Goal: Navigation & Orientation: Find specific page/section

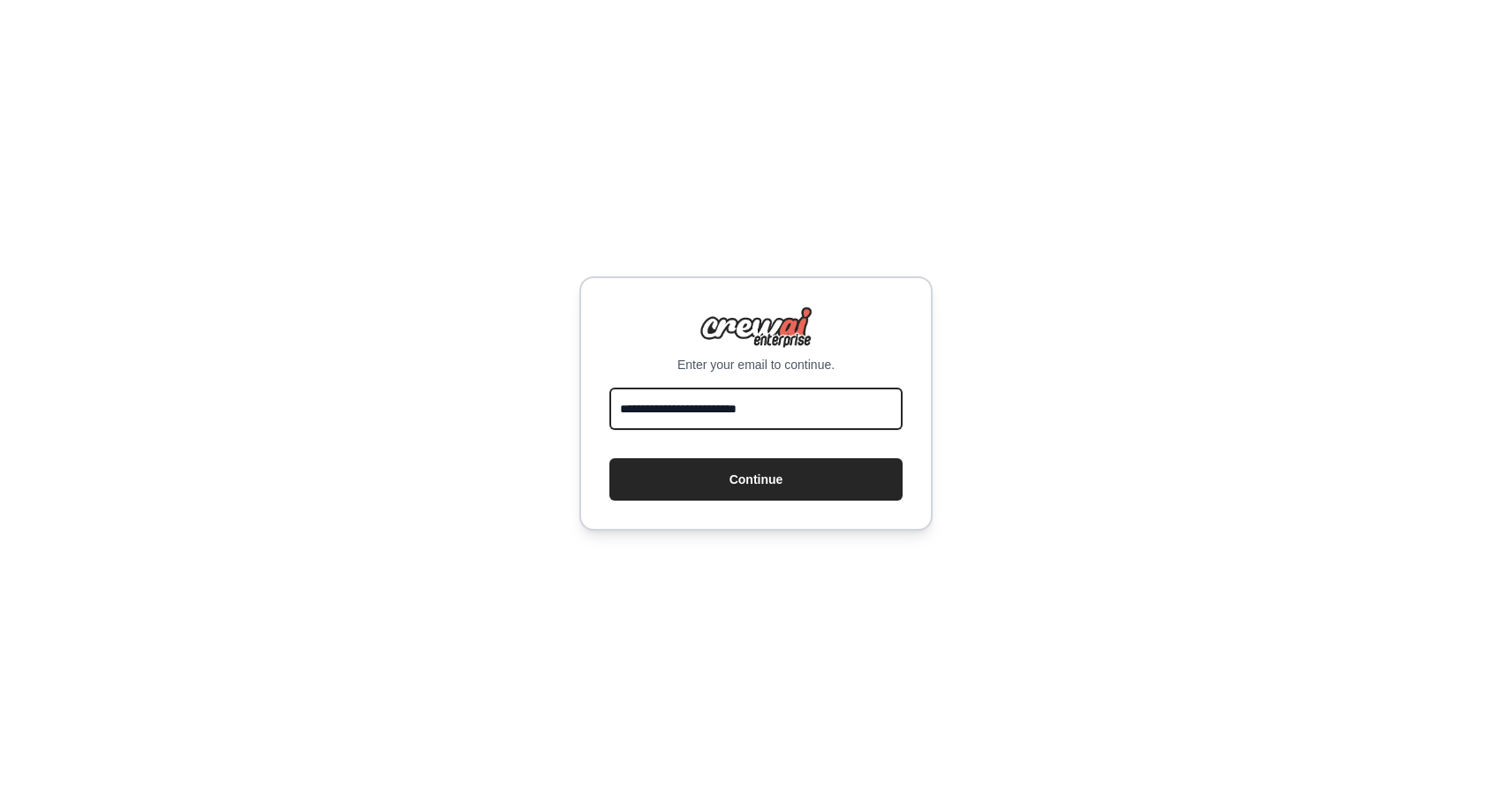
type input "**********"
click at [756, 480] on button "Continue" at bounding box center [756, 479] width 293 height 43
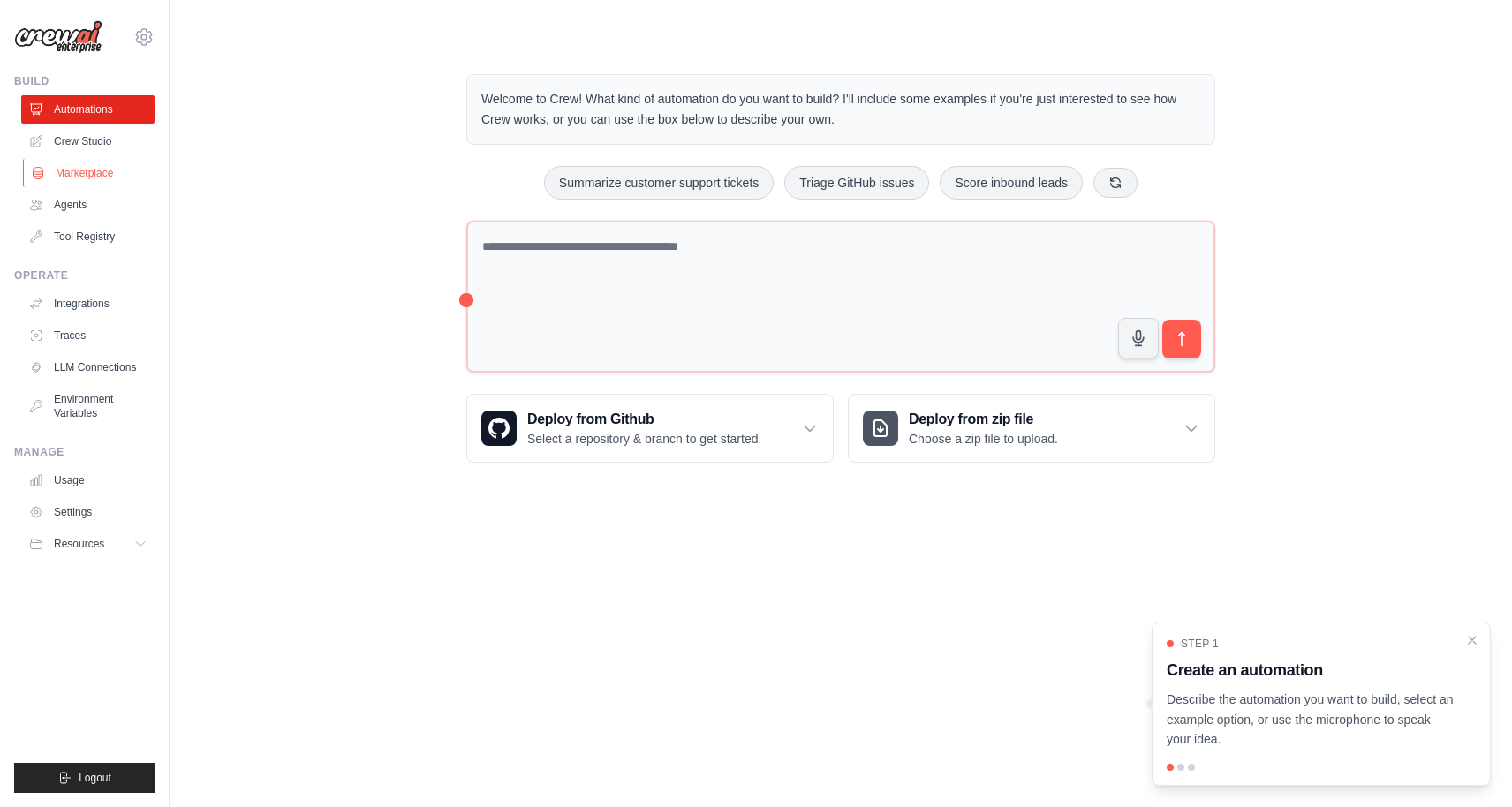
click at [94, 179] on link "Marketplace" at bounding box center [89, 173] width 133 height 28
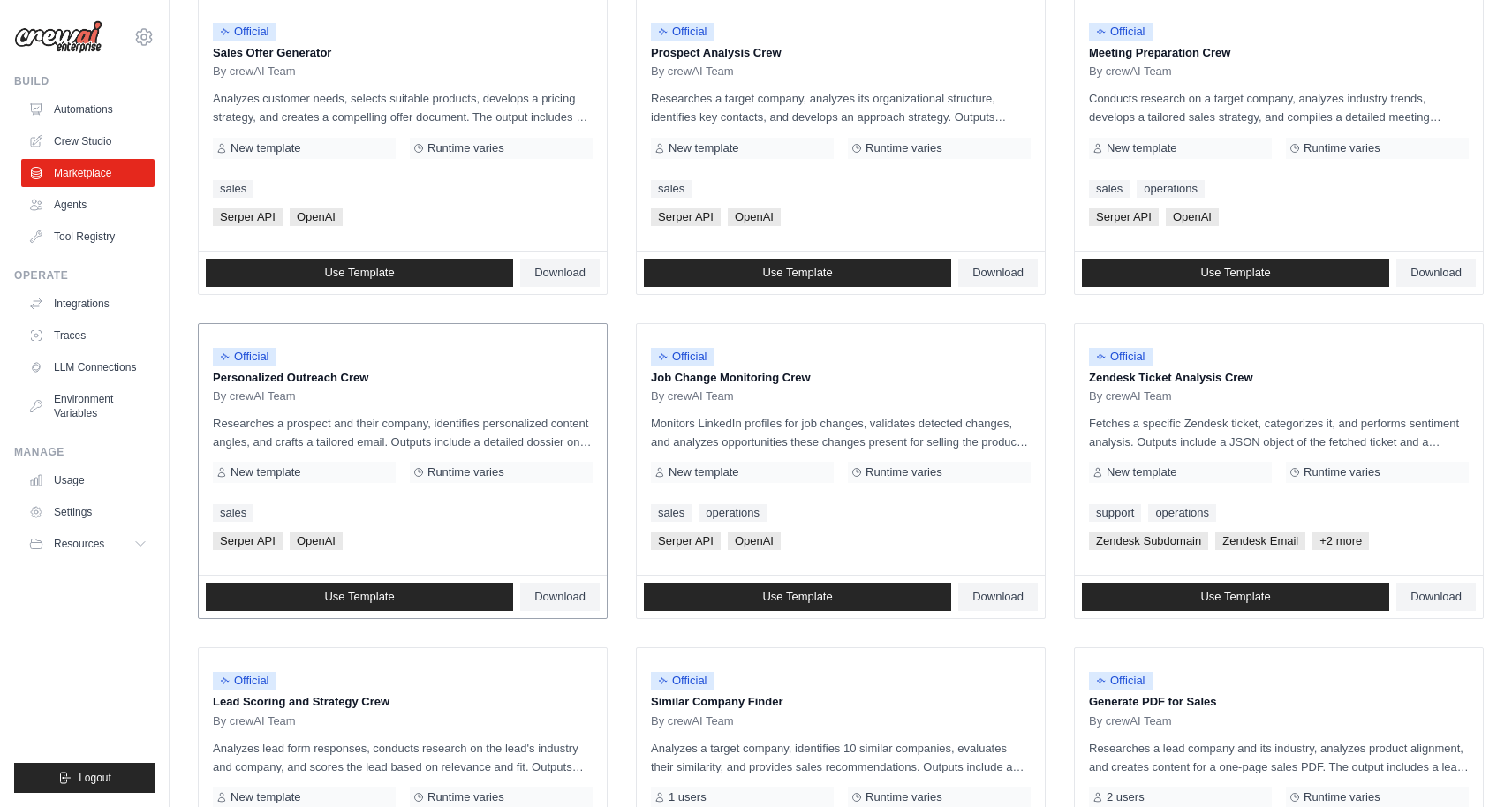
scroll to position [569, 0]
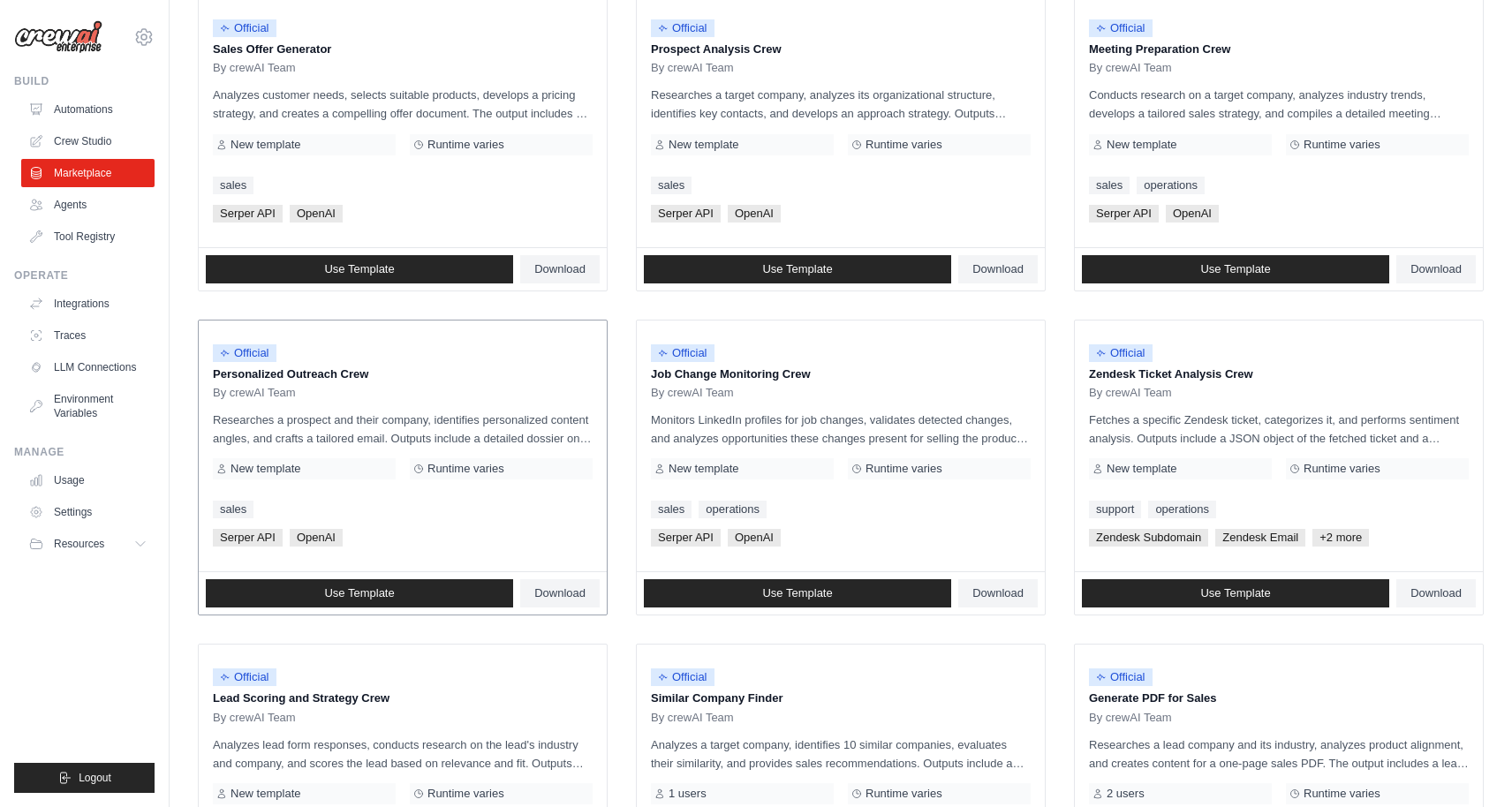
click at [525, 424] on p "Researches a prospect and their company, identifies personalized content angles…" at bounding box center [403, 429] width 380 height 37
click at [341, 589] on span "Use Template" at bounding box center [359, 593] width 70 height 14
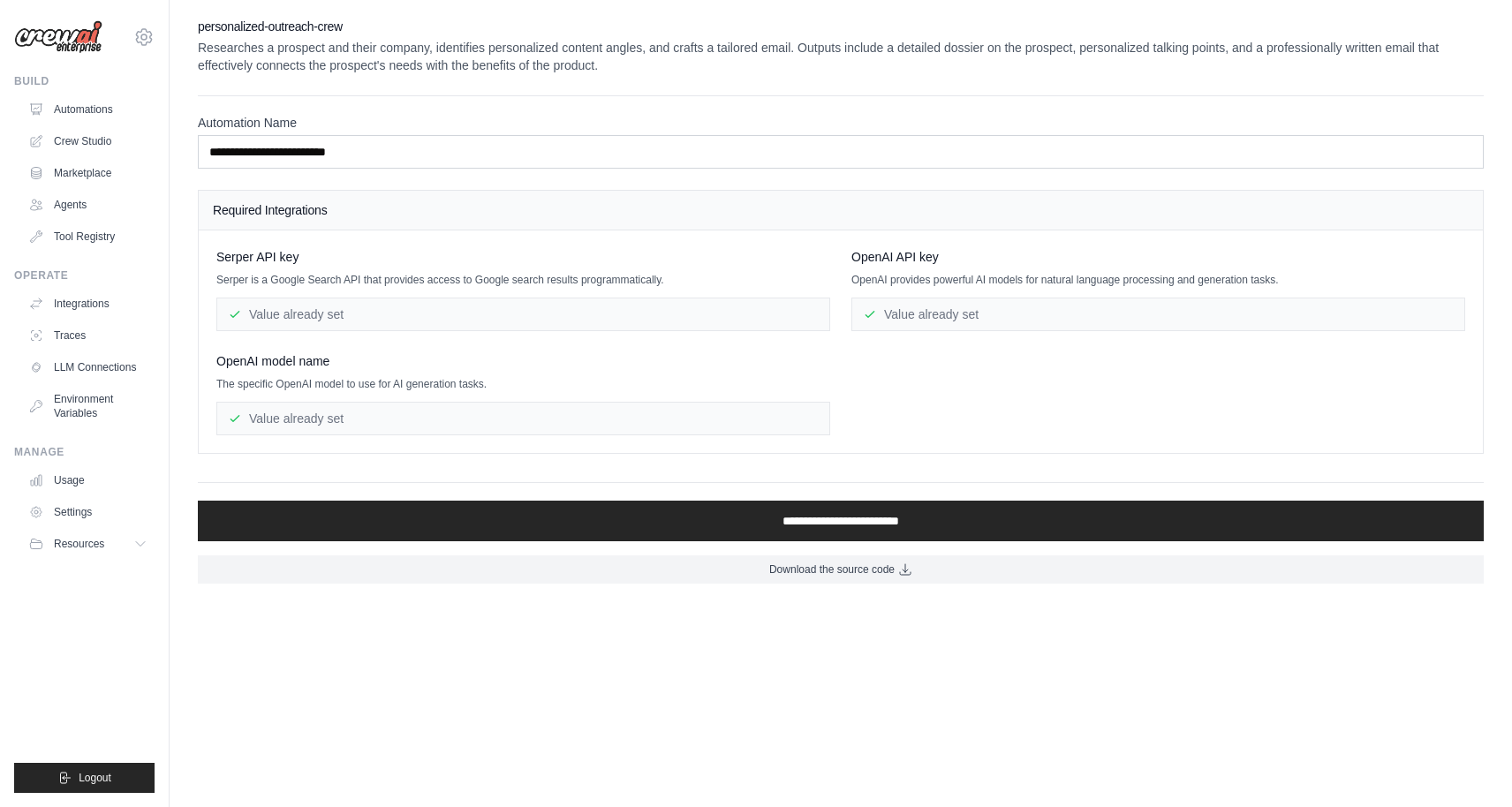
click at [928, 311] on div "Value already set" at bounding box center [1159, 315] width 614 height 34
click at [332, 63] on p "Researches a prospect and their company, identifies personalized content angles…" at bounding box center [840, 56] width 1286 height 35
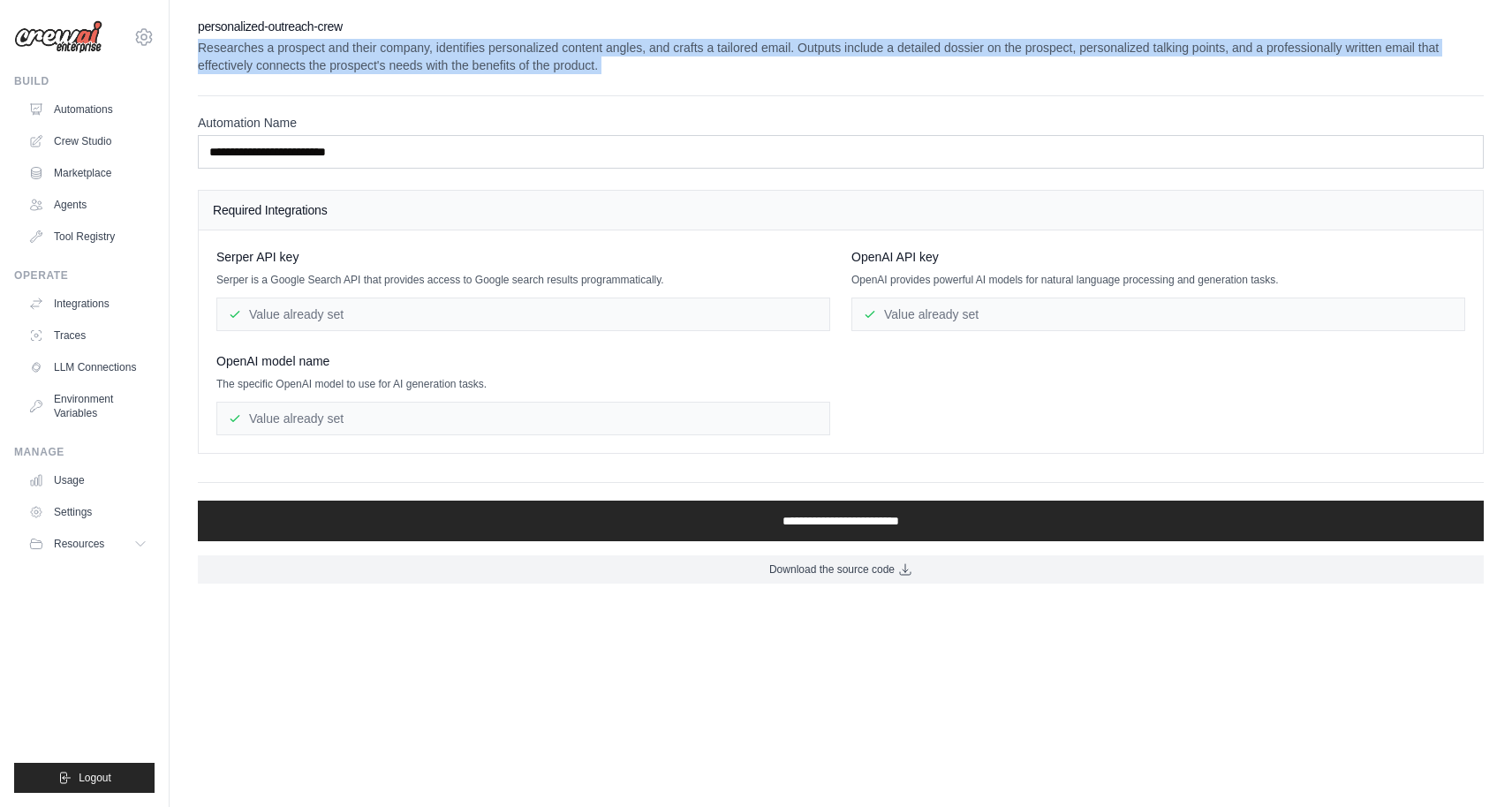
click at [332, 63] on p "Researches a prospect and their company, identifies personalized content angles…" at bounding box center [840, 56] width 1286 height 35
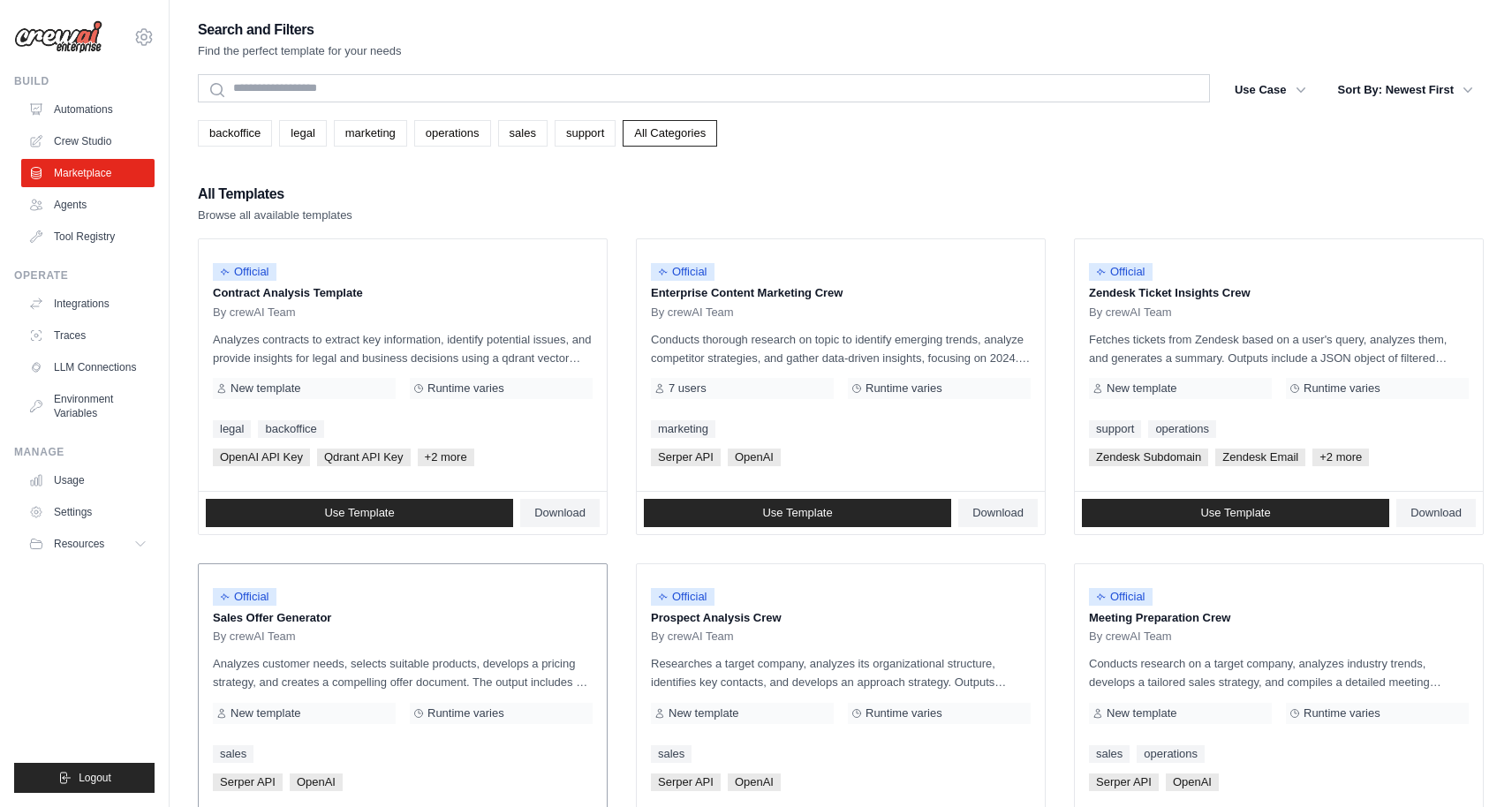
drag, startPoint x: 363, startPoint y: 619, endPoint x: 210, endPoint y: 617, distance: 153.0
click at [209, 617] on div "Official Sales Offer Generator By crewAI Team Analyzes customer needs, selects …" at bounding box center [403, 690] width 408 height 251
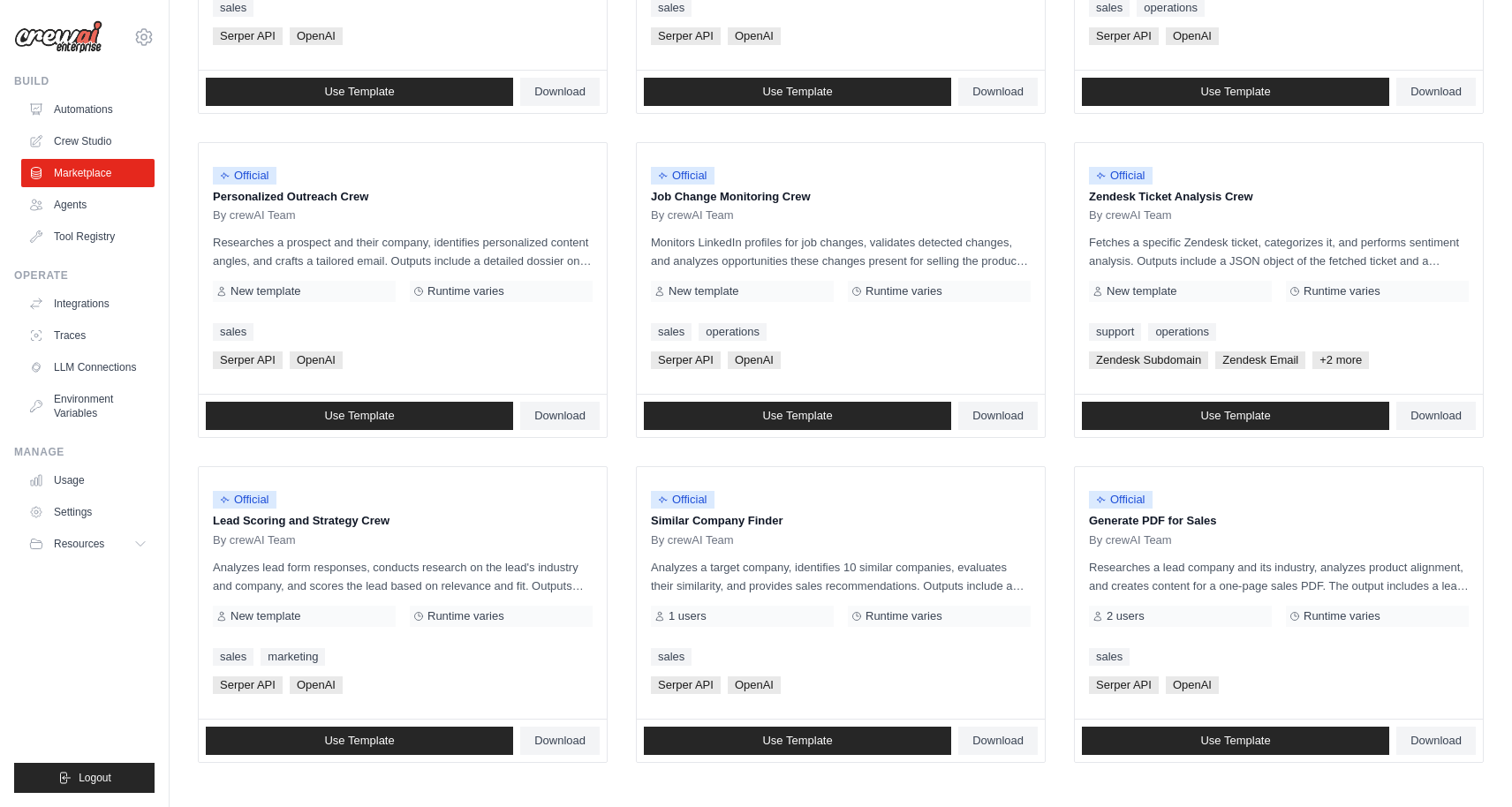
scroll to position [821, 0]
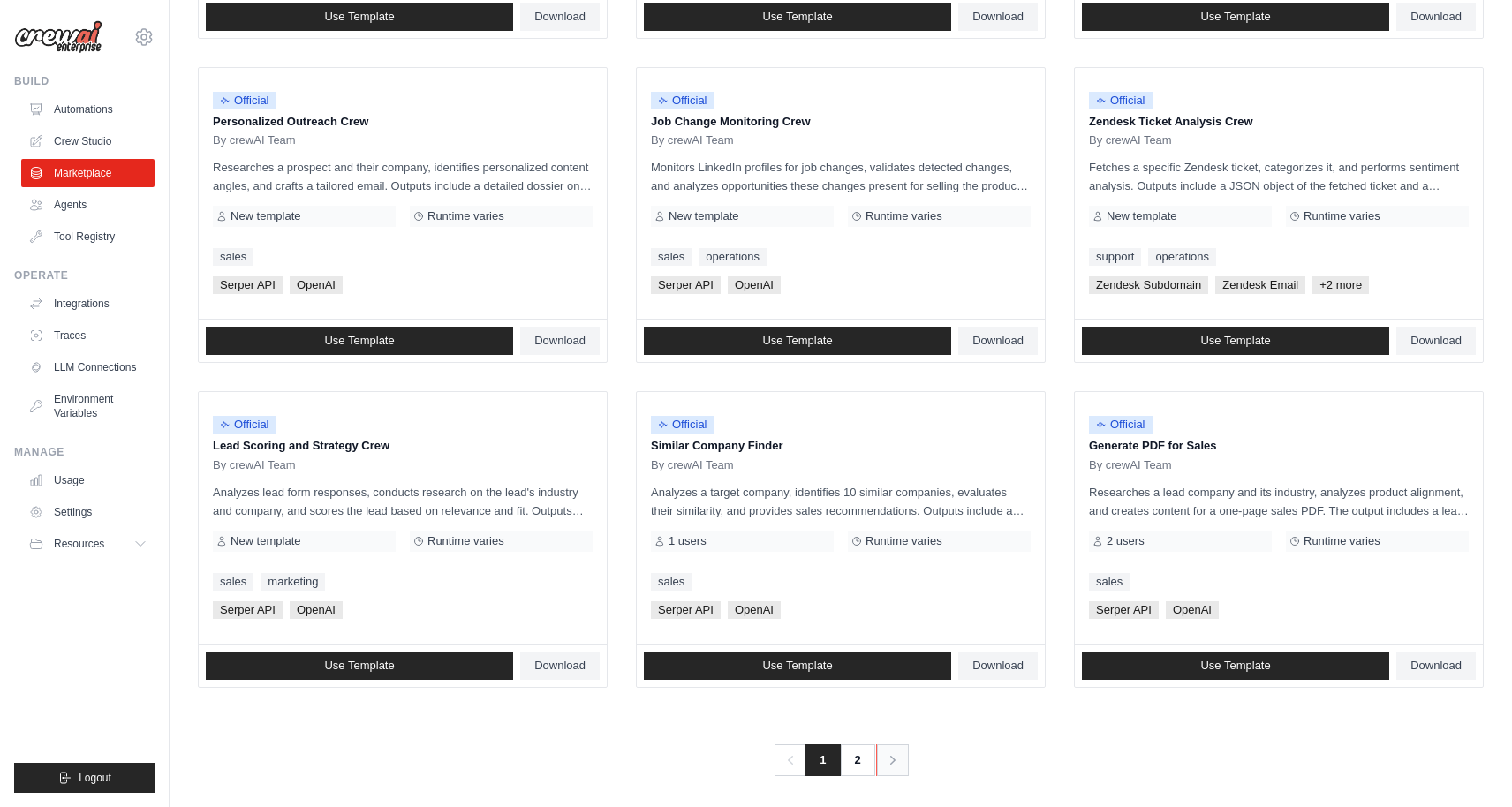
click at [887, 764] on icon "Pagination" at bounding box center [893, 760] width 18 height 18
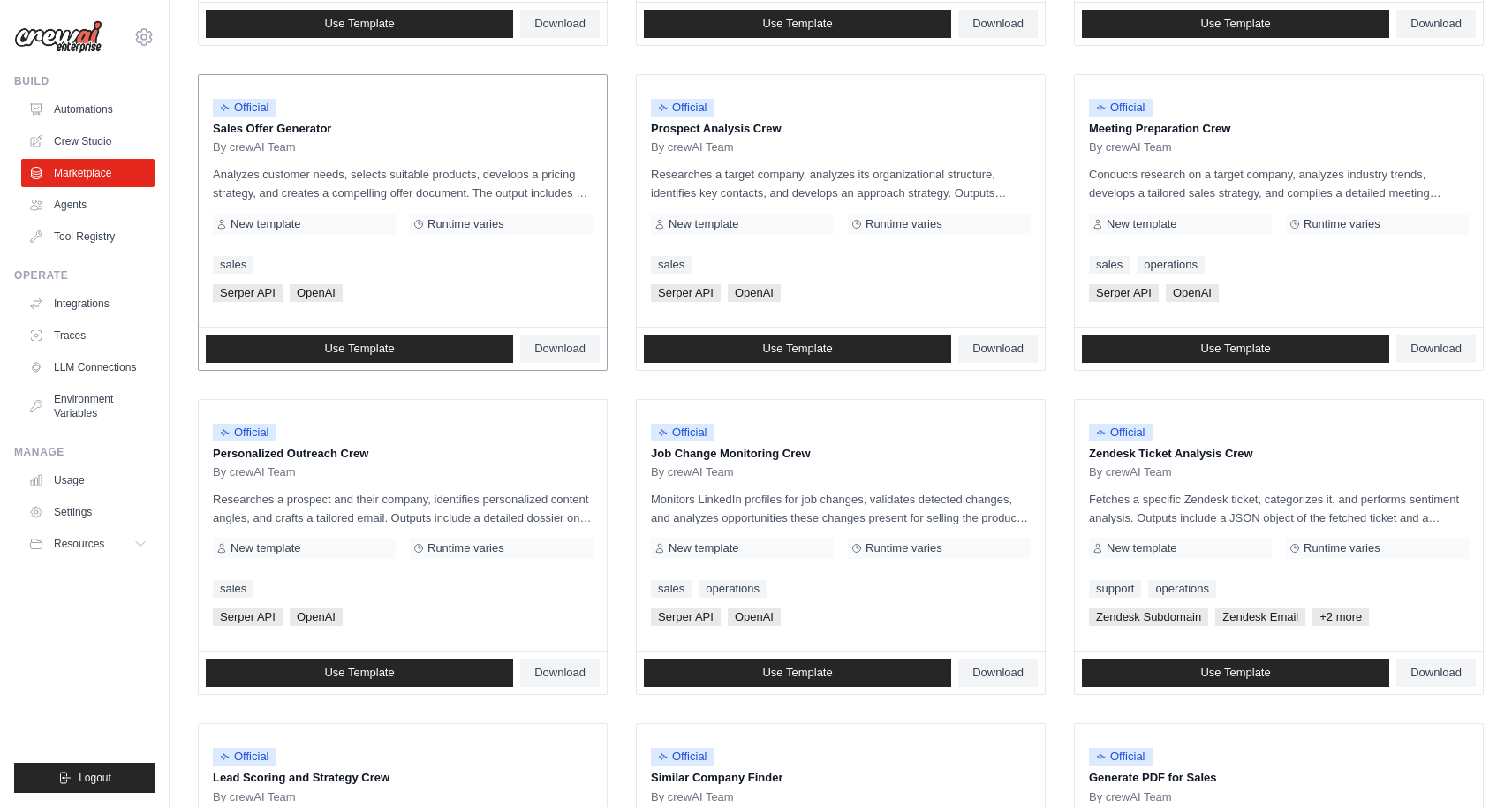
scroll to position [223, 0]
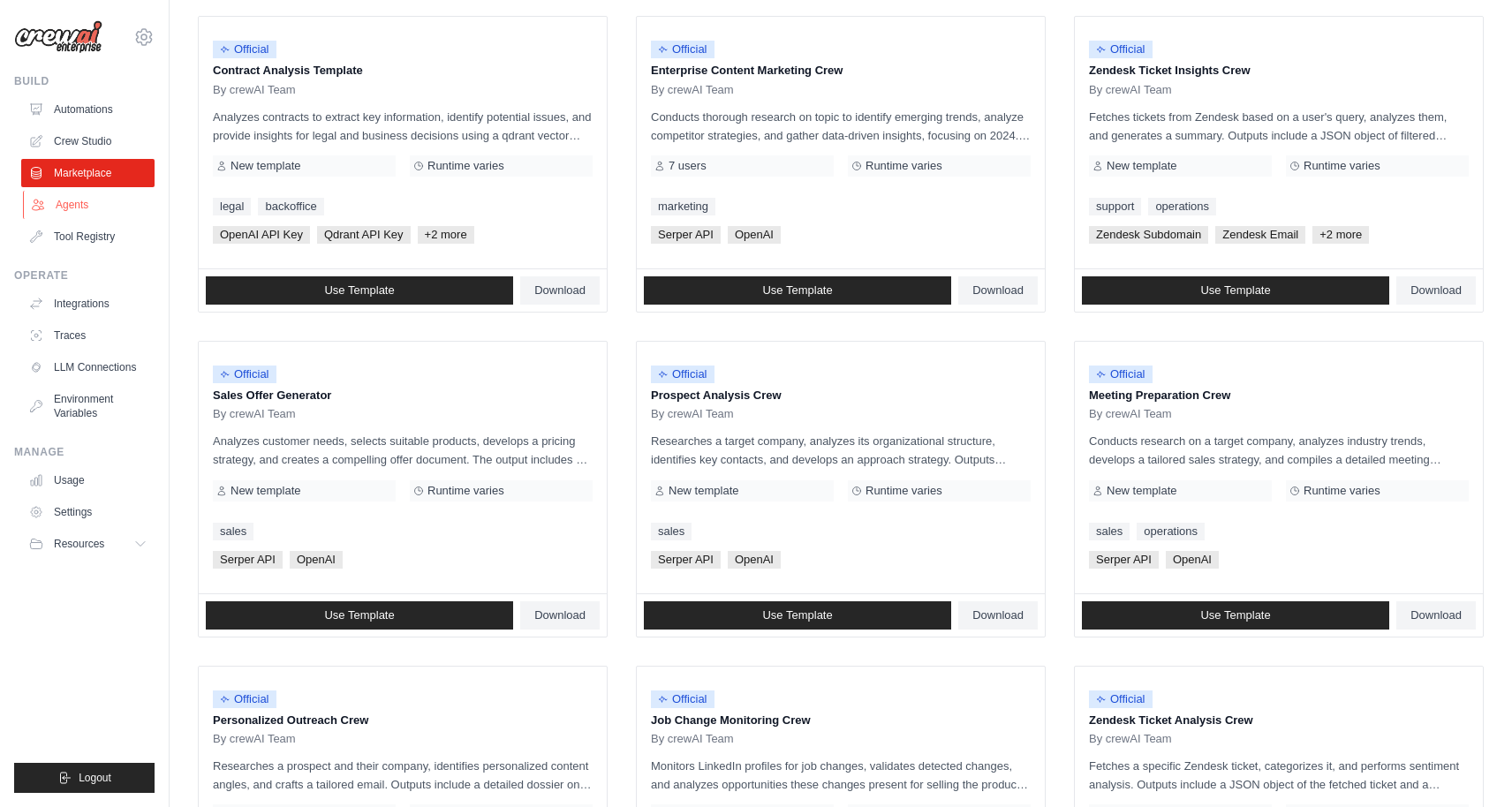
click at [76, 199] on link "Agents" at bounding box center [89, 205] width 133 height 28
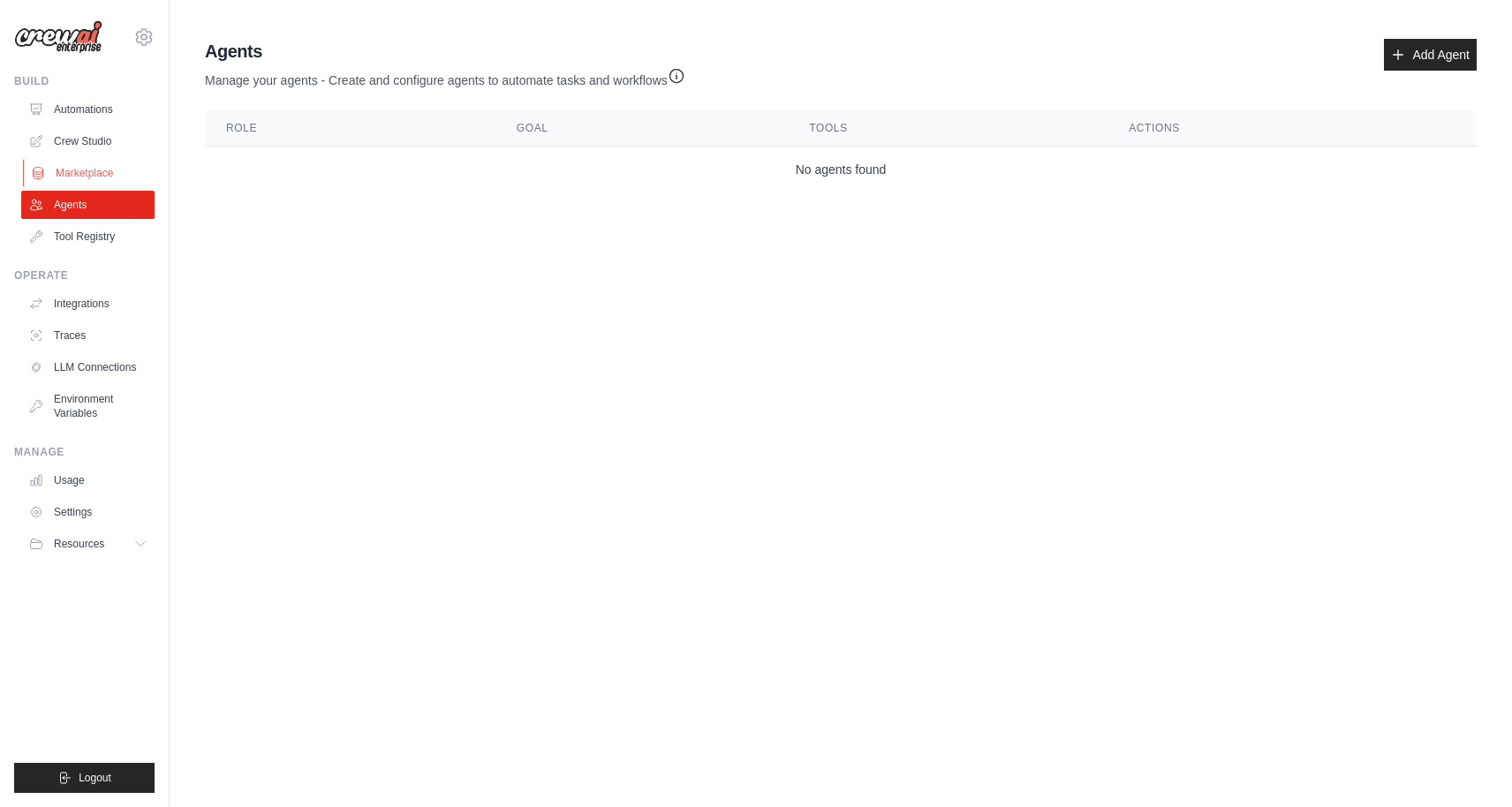
click at [90, 167] on link "Marketplace" at bounding box center [89, 173] width 133 height 28
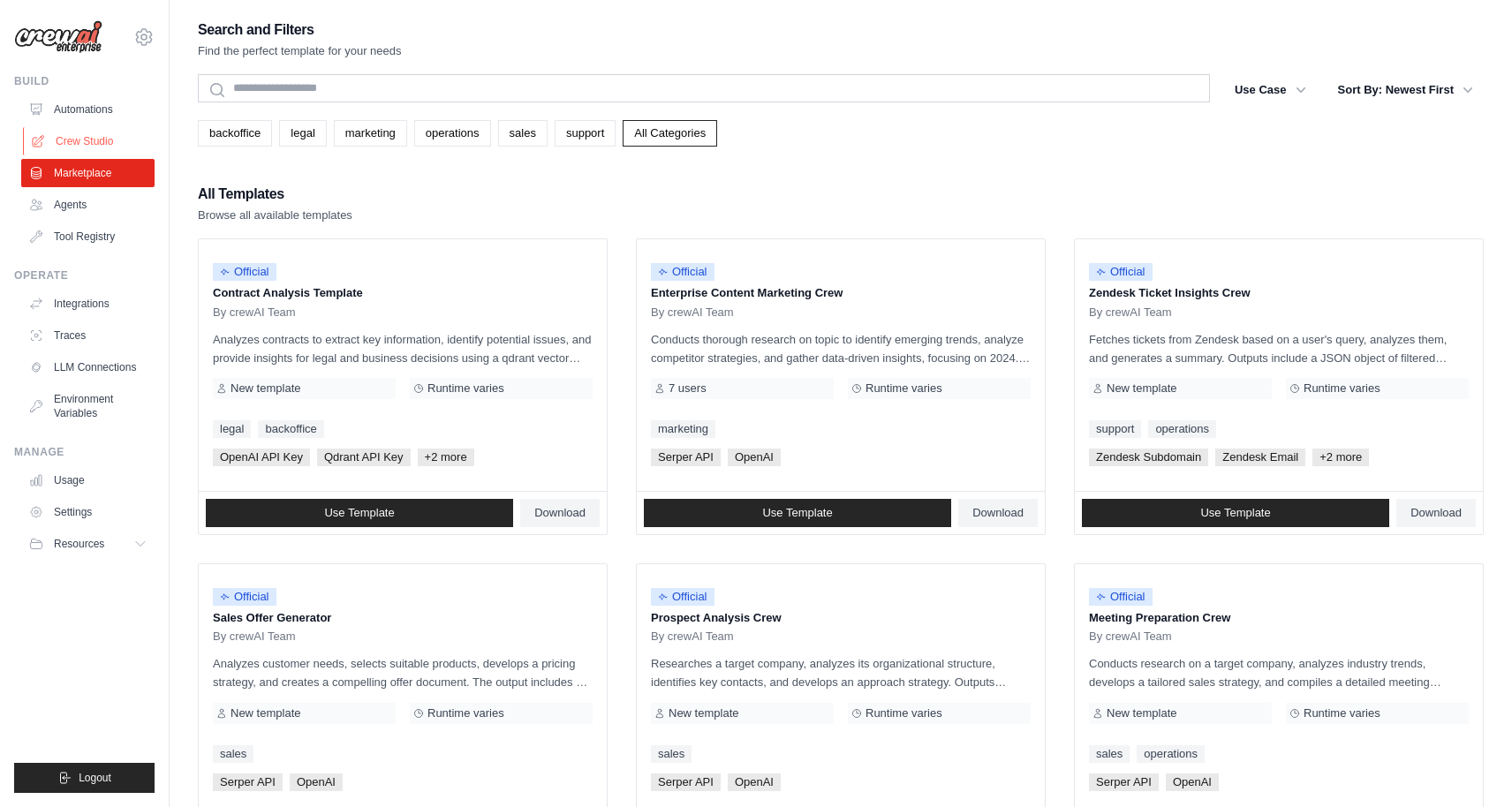
click at [92, 141] on link "Crew Studio" at bounding box center [89, 142] width 133 height 28
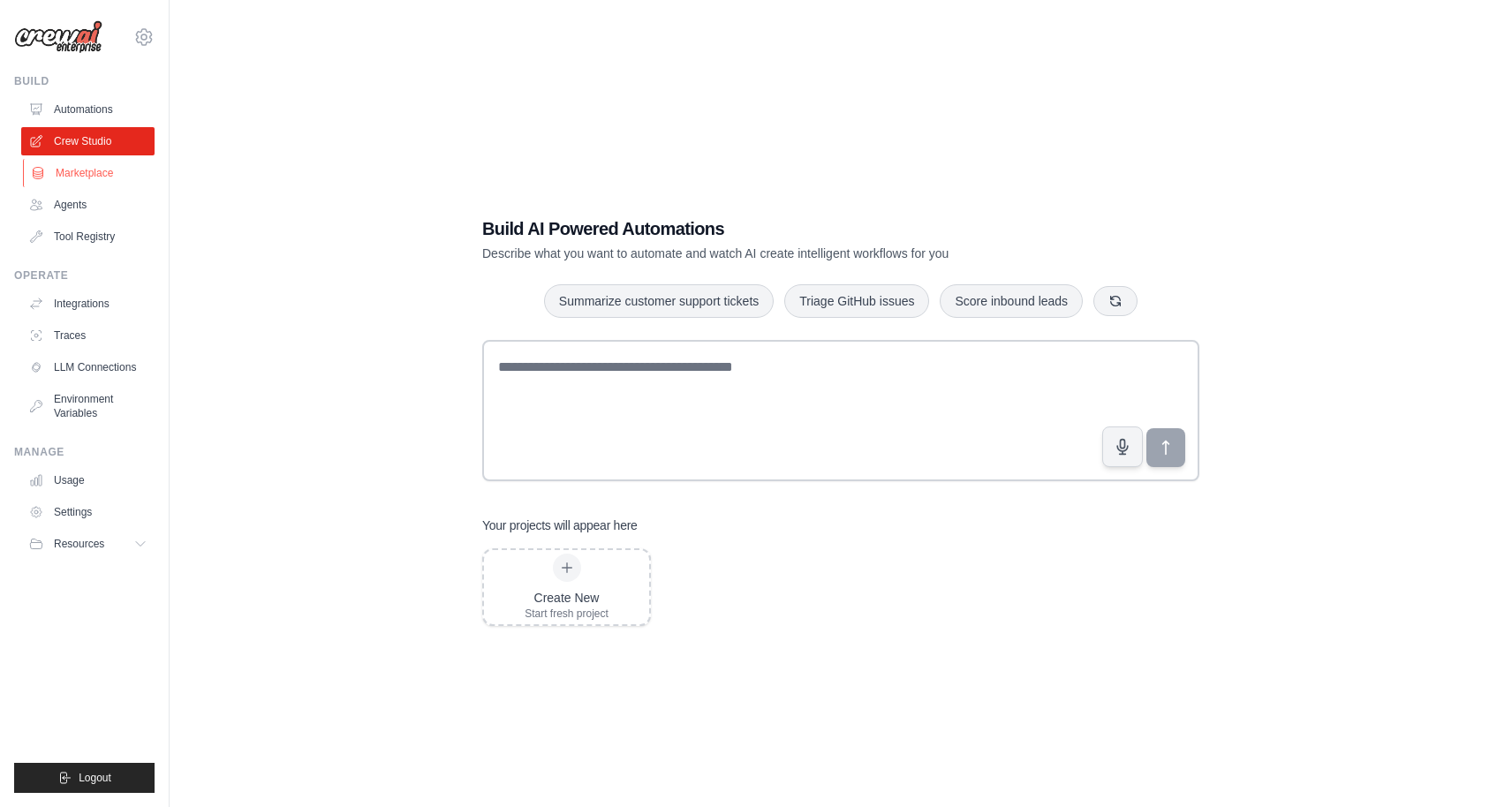
click at [85, 163] on link "Marketplace" at bounding box center [89, 173] width 133 height 28
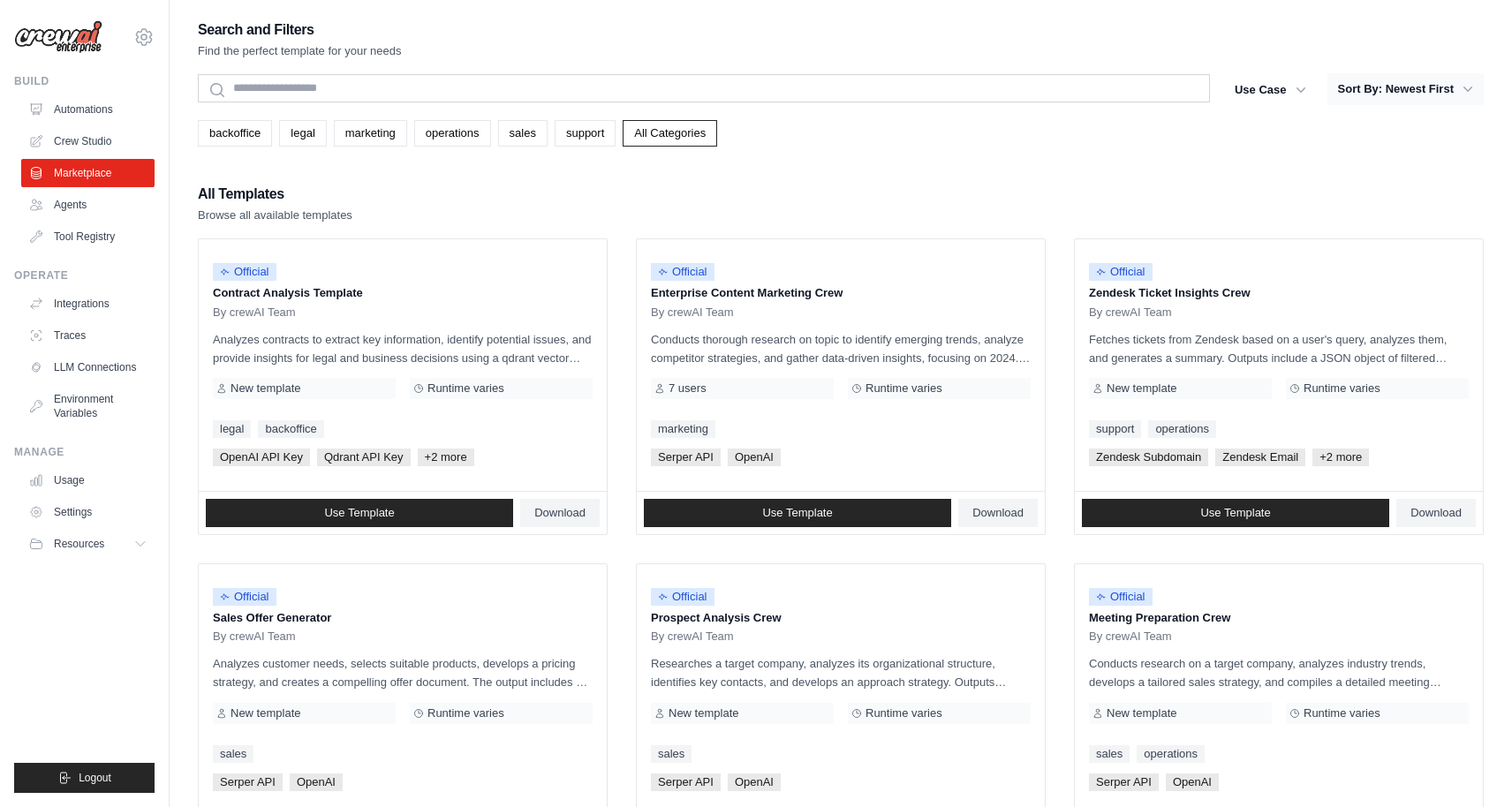
click at [1378, 93] on button "Sort By: Newest First" at bounding box center [1405, 90] width 156 height 32
click at [1263, 92] on button "Use Case" at bounding box center [1271, 90] width 93 height 32
click at [1349, 95] on button "Sort By: Newest First" at bounding box center [1405, 90] width 156 height 32
click at [1295, 95] on icon "button" at bounding box center [1301, 89] width 18 height 18
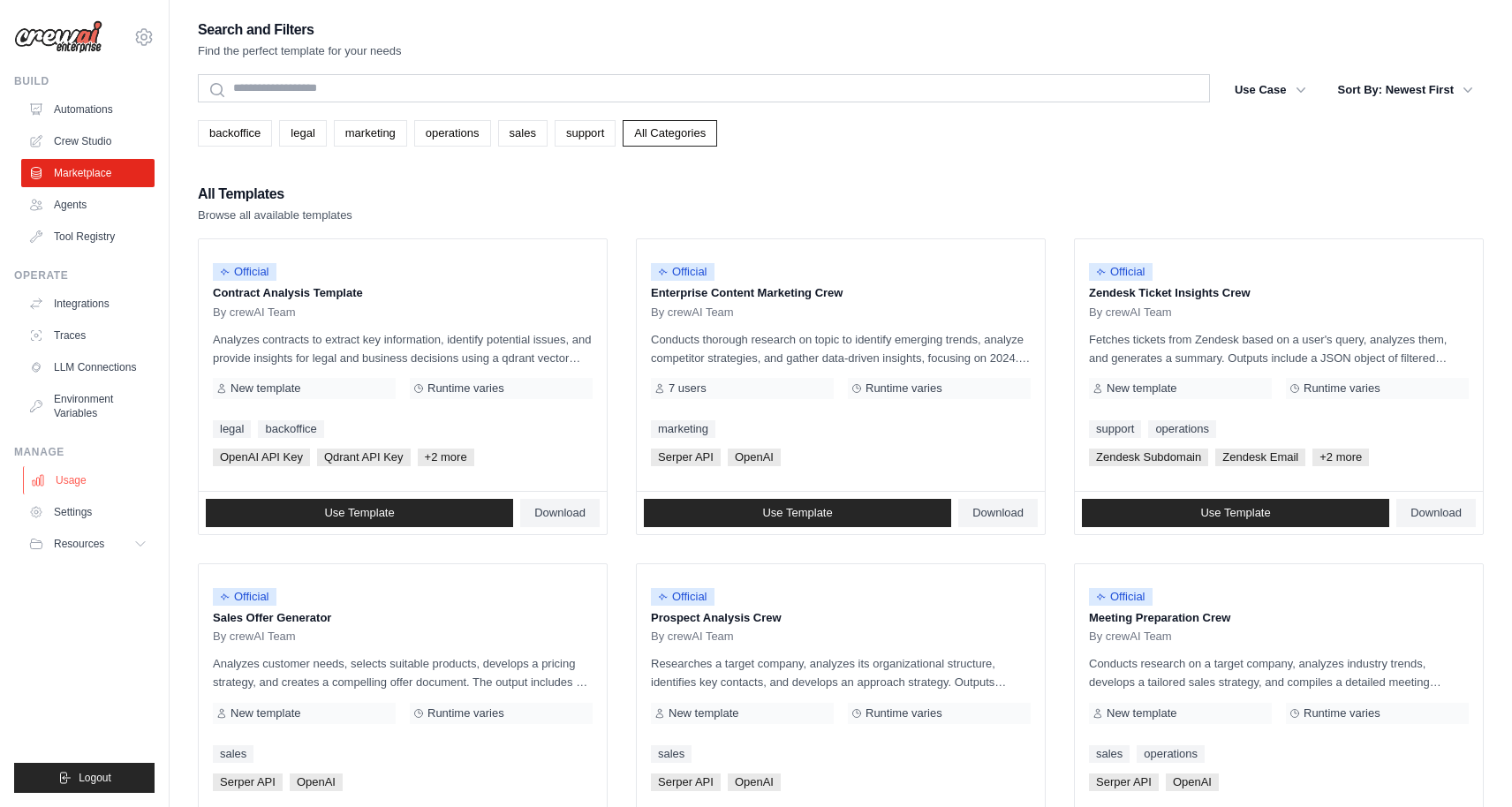
click at [70, 491] on link "Usage" at bounding box center [89, 481] width 133 height 28
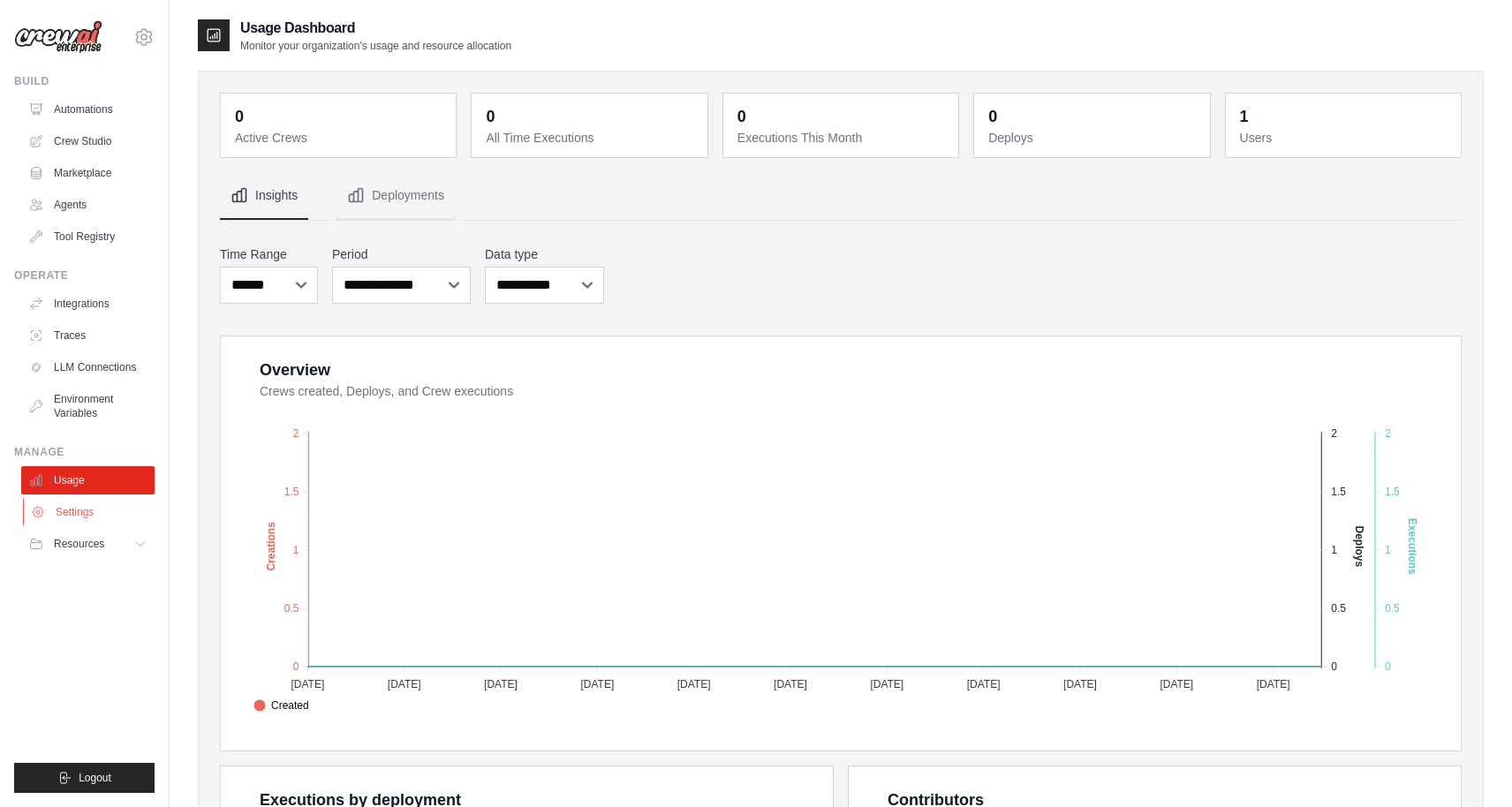
click at [75, 515] on link "Settings" at bounding box center [89, 512] width 133 height 28
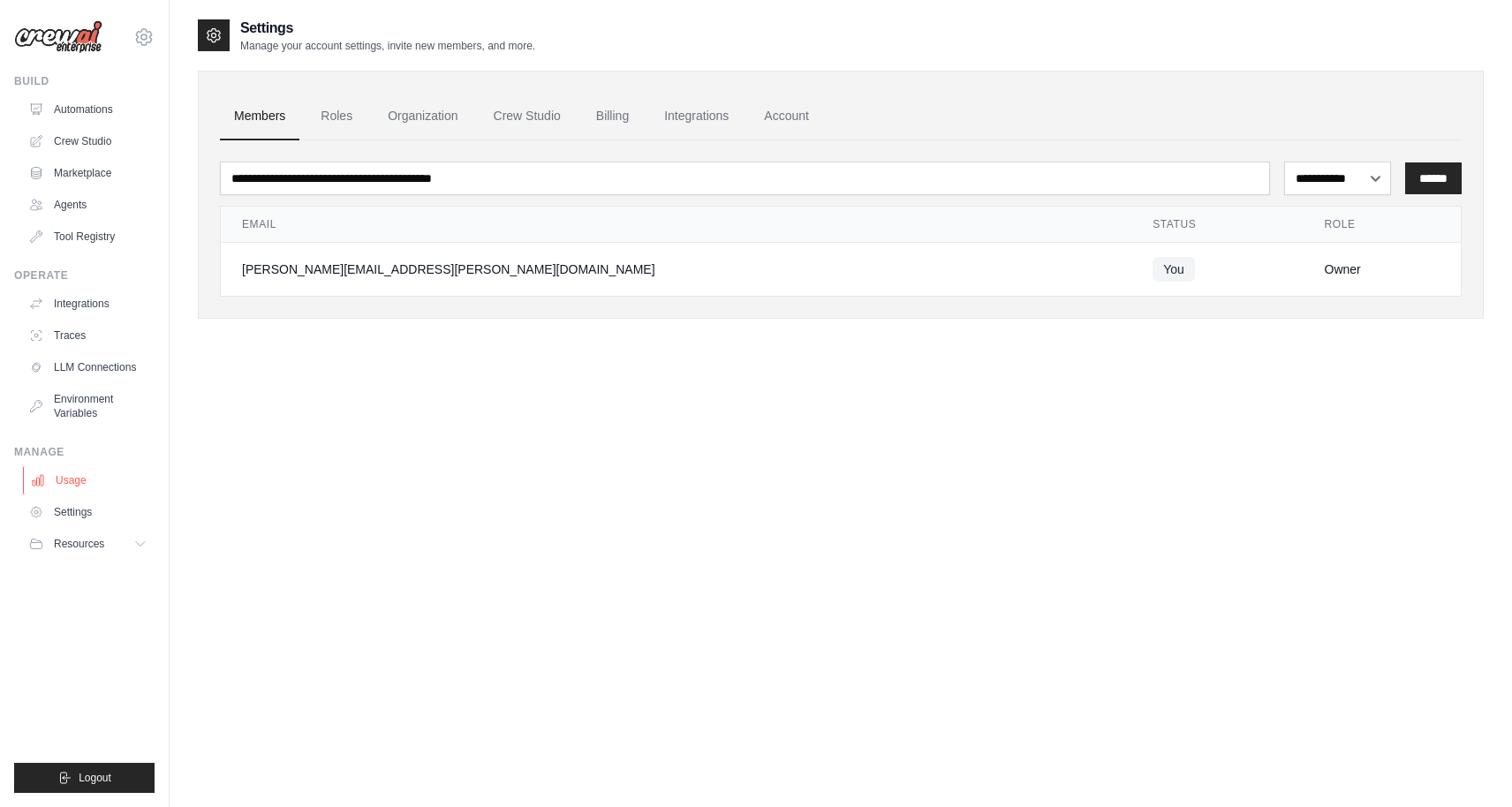
click at [76, 481] on link "Usage" at bounding box center [89, 481] width 133 height 28
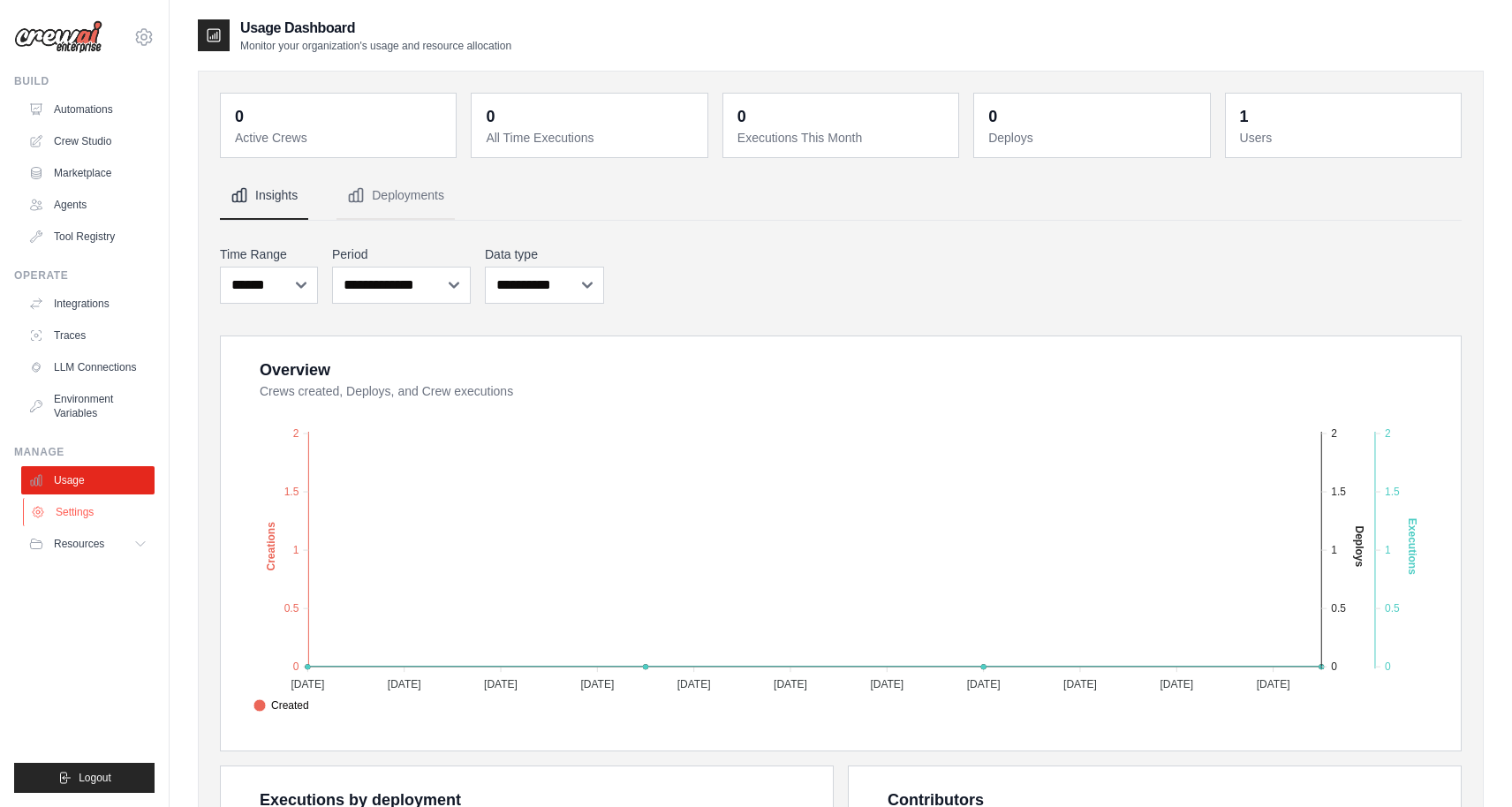
click at [120, 516] on link "Settings" at bounding box center [89, 512] width 133 height 28
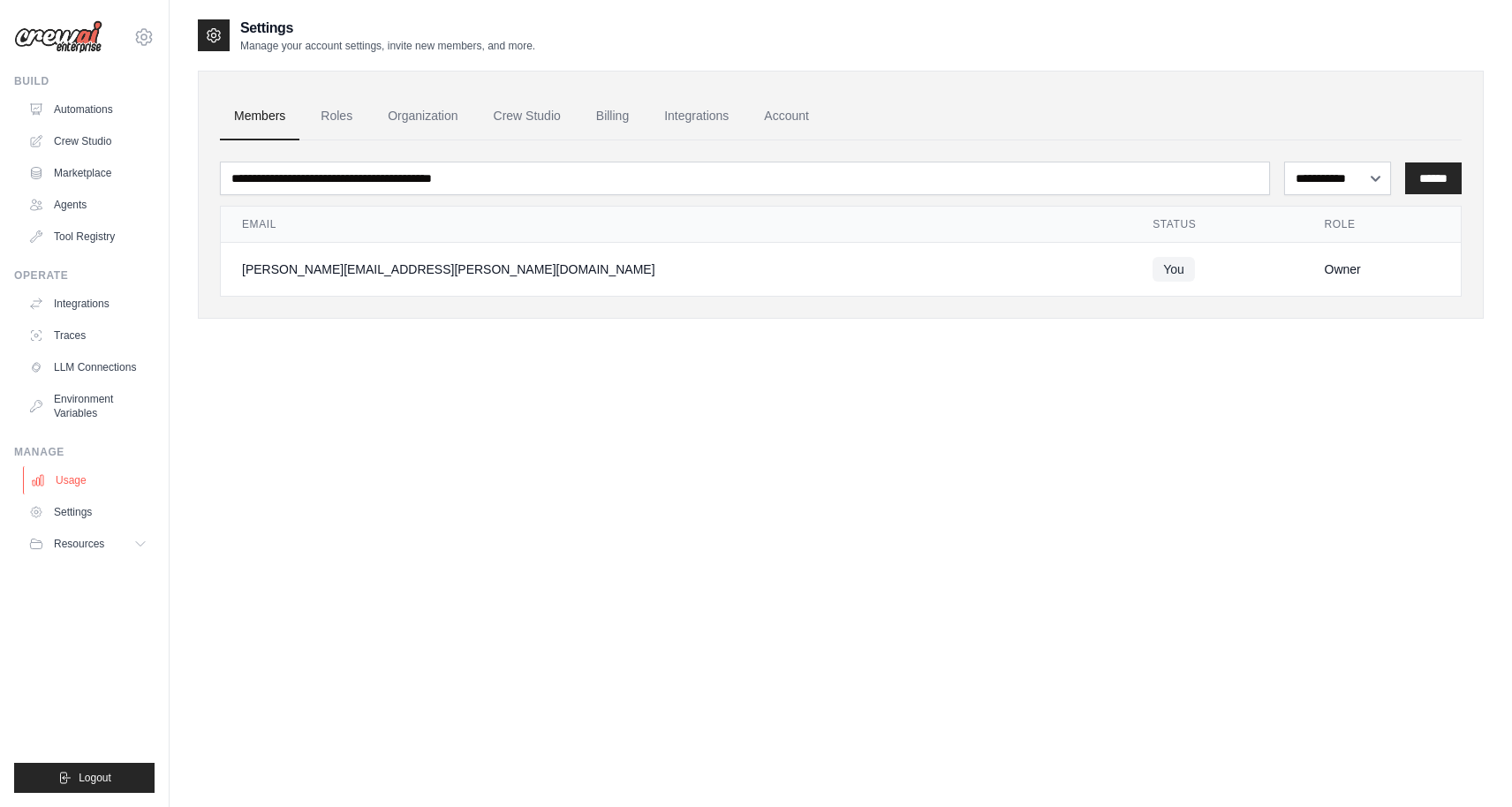
click at [112, 487] on link "Usage" at bounding box center [89, 481] width 133 height 28
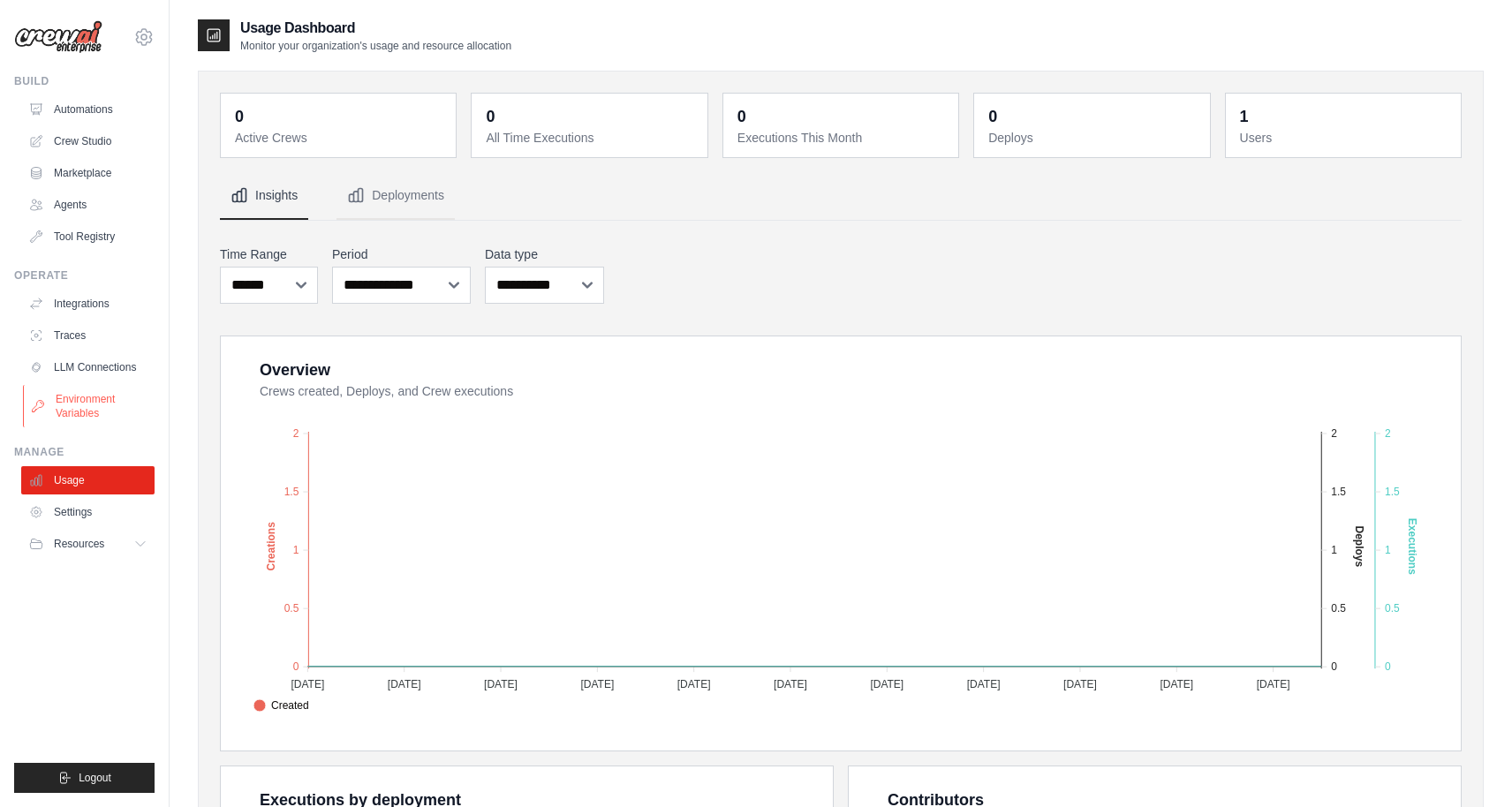
click at [112, 426] on link "Environment Variables" at bounding box center [89, 406] width 133 height 43
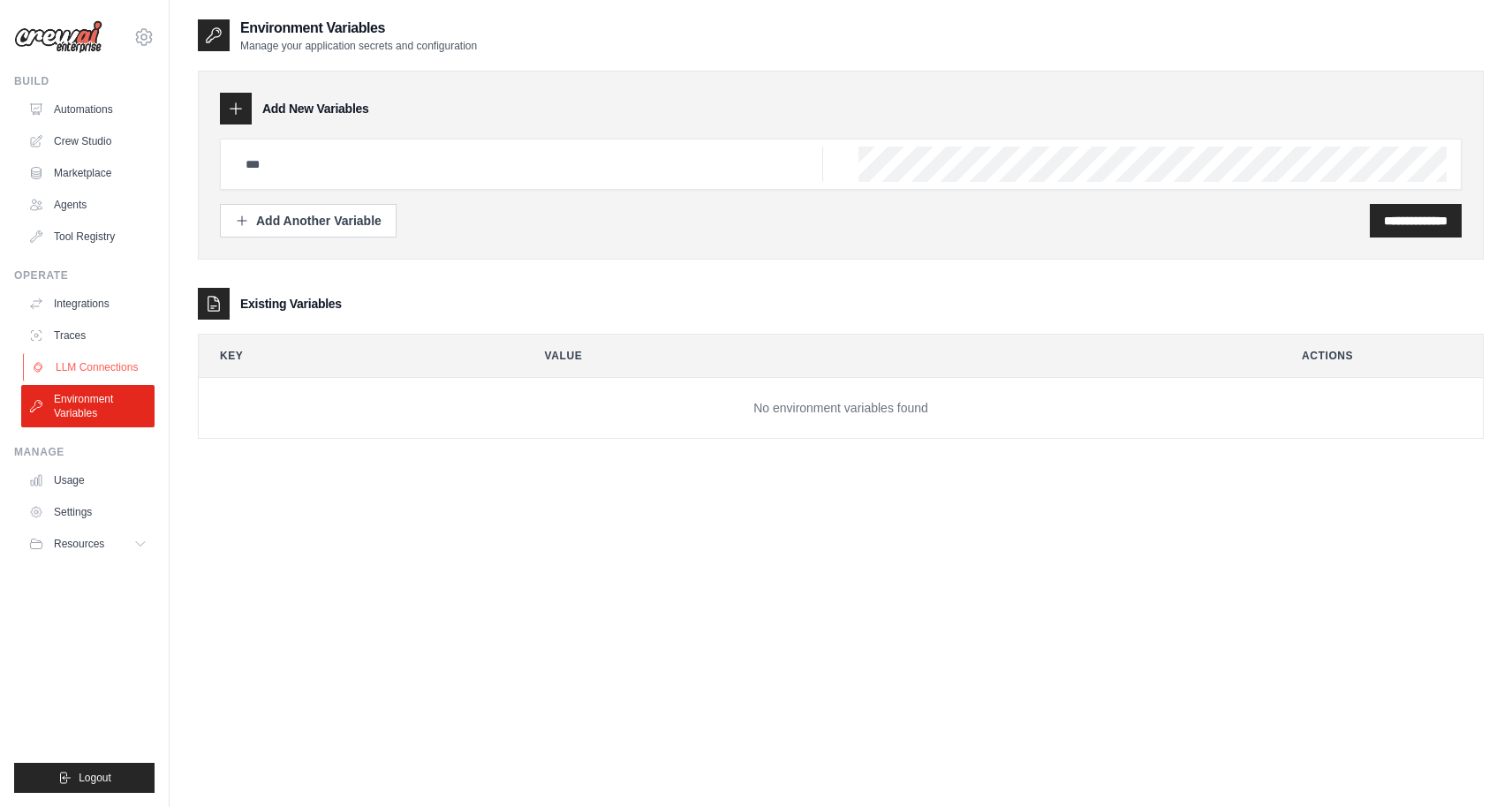
click at [118, 358] on link "LLM Connections" at bounding box center [89, 368] width 133 height 28
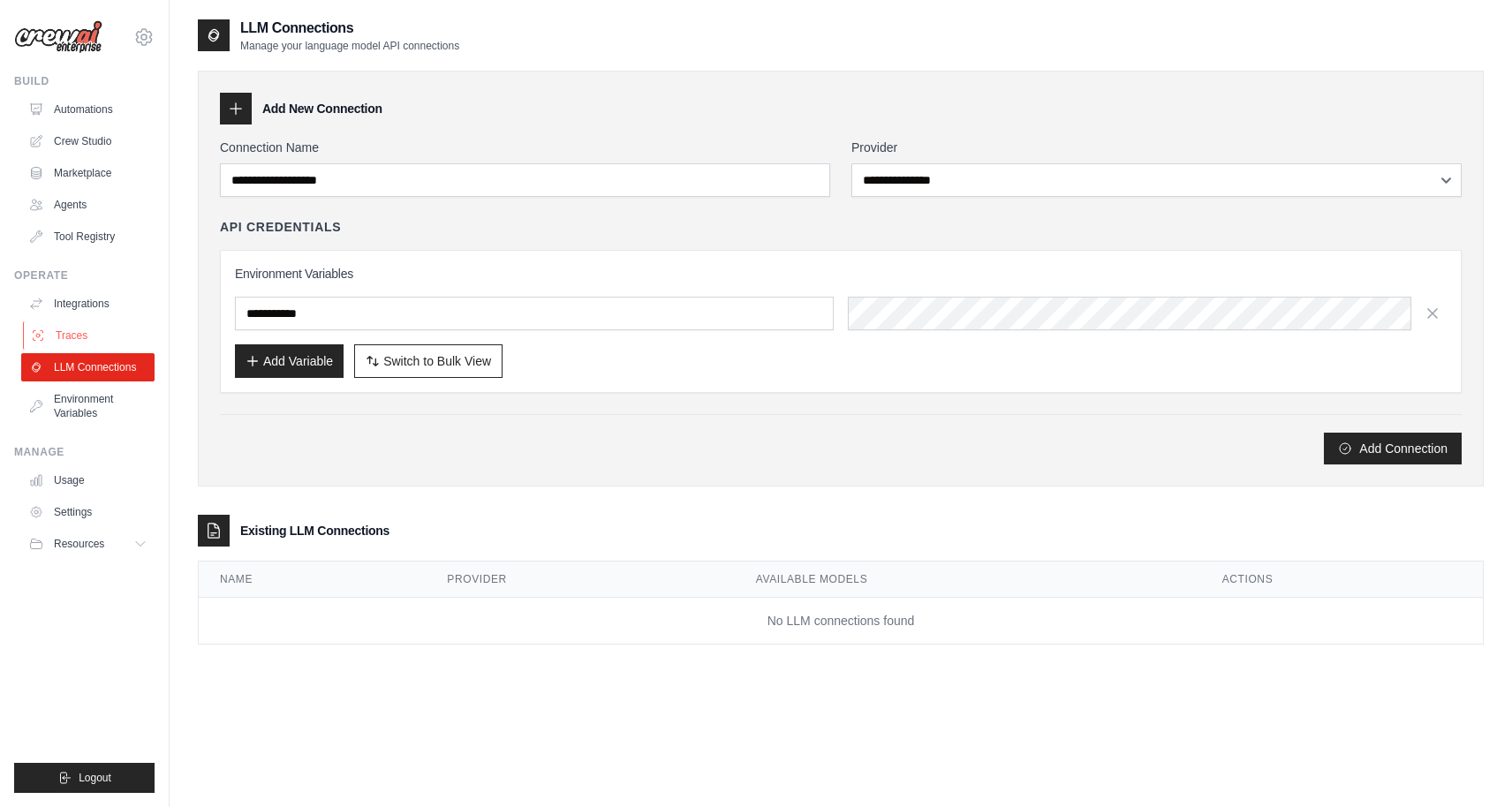
click at [118, 322] on link "Traces" at bounding box center [89, 335] width 133 height 28
